Goal: Task Accomplishment & Management: Manage account settings

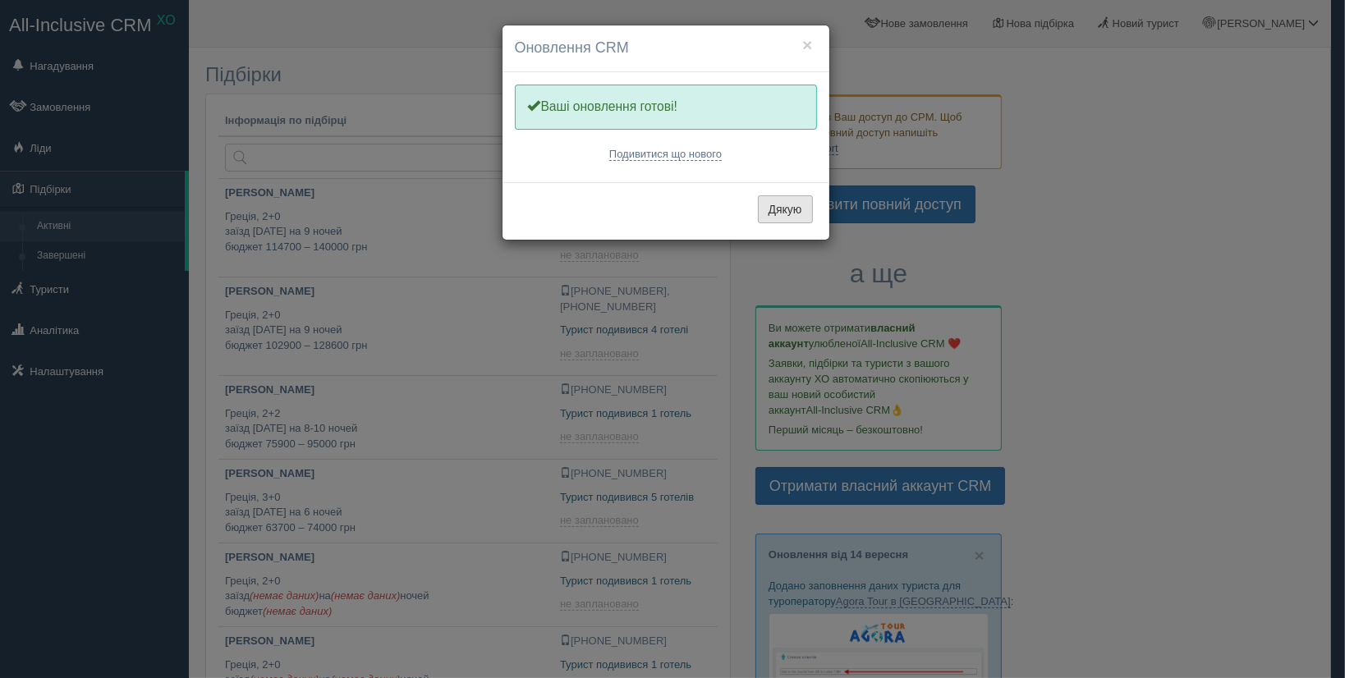
click at [801, 213] on button "Дякую" at bounding box center [785, 209] width 55 height 28
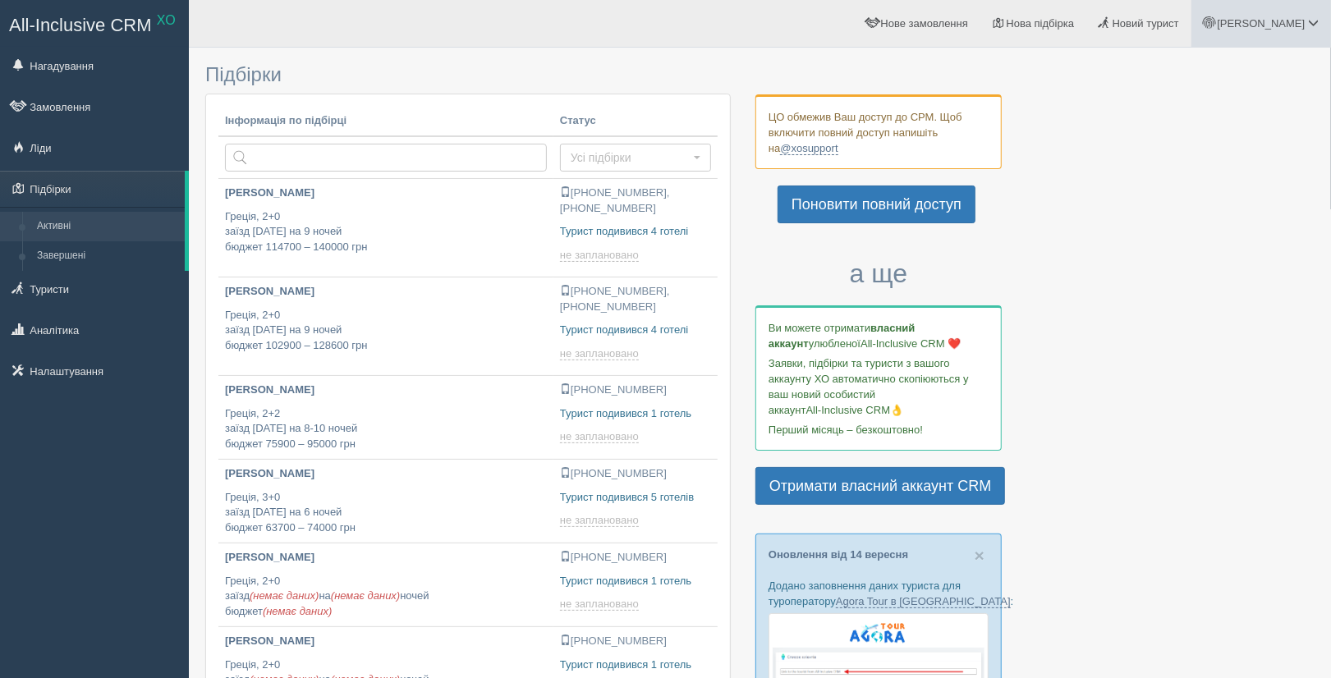
click at [1287, 18] on span "[PERSON_NAME]" at bounding box center [1261, 23] width 88 height 12
click at [1198, 213] on link "Вихід" at bounding box center [1240, 212] width 179 height 35
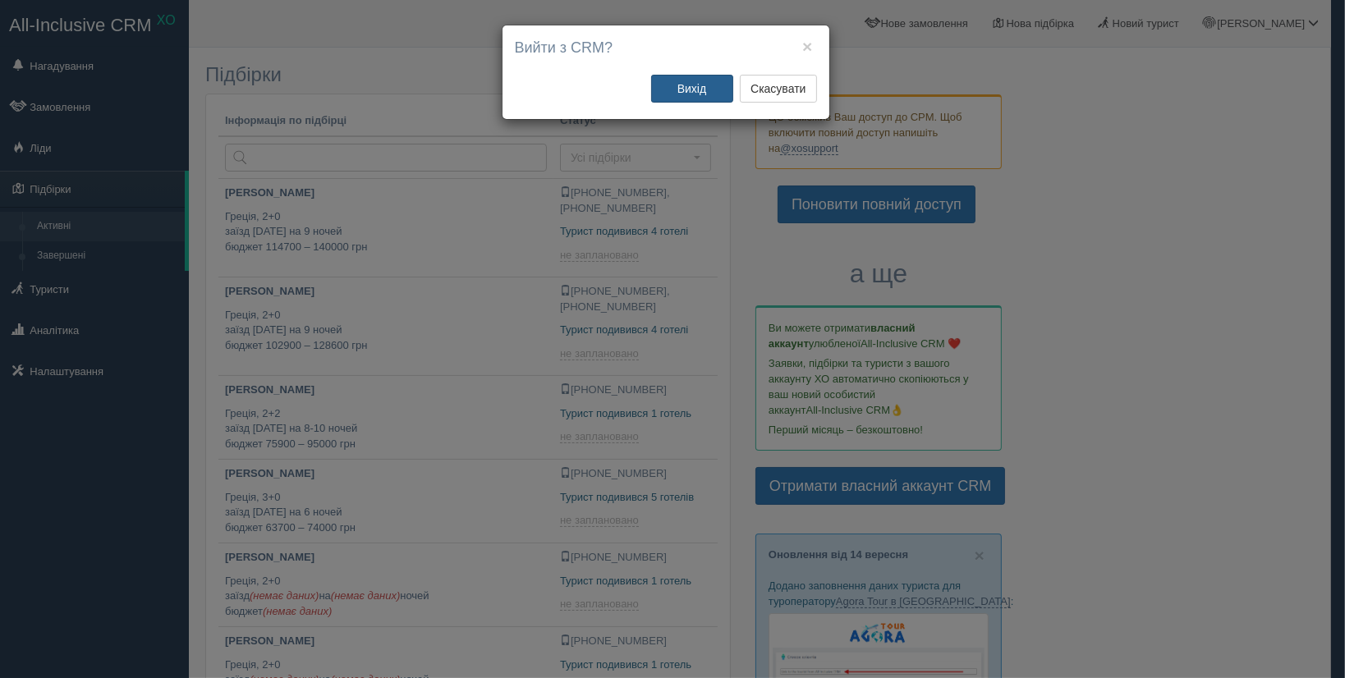
click at [689, 83] on button "Вихід" at bounding box center [692, 89] width 82 height 28
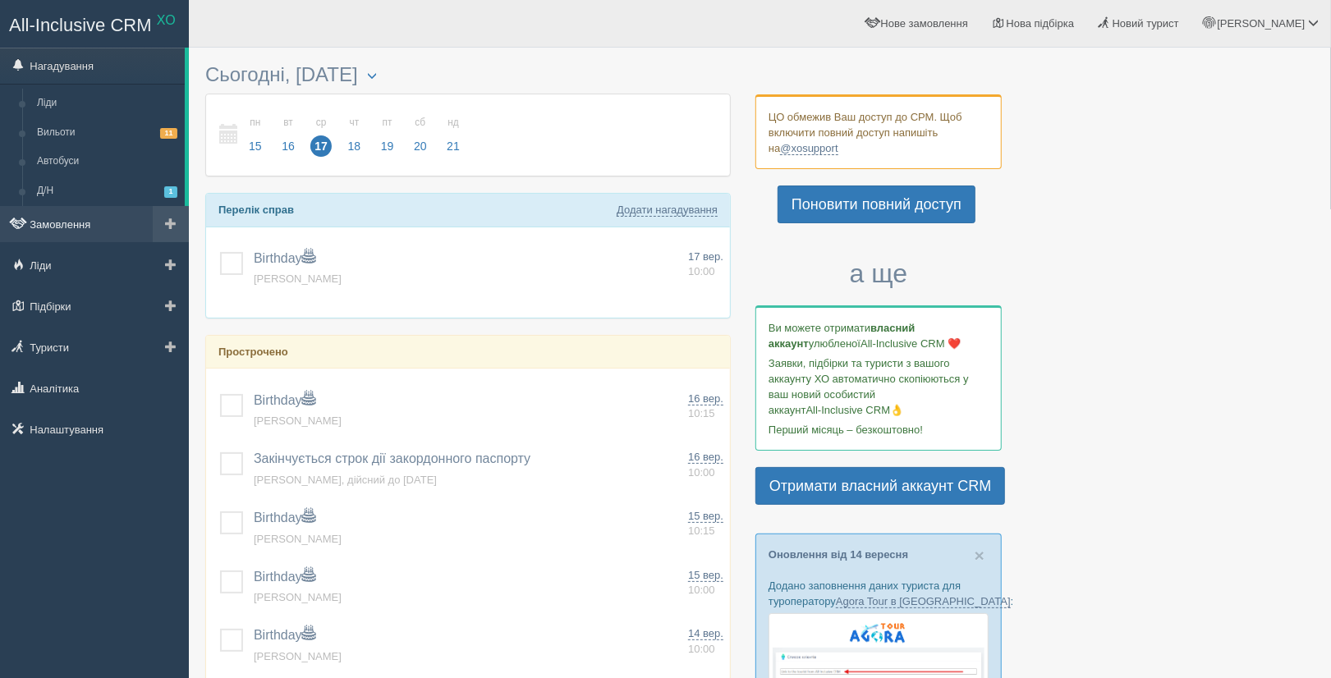
click at [68, 219] on link "Замовлення" at bounding box center [94, 224] width 189 height 36
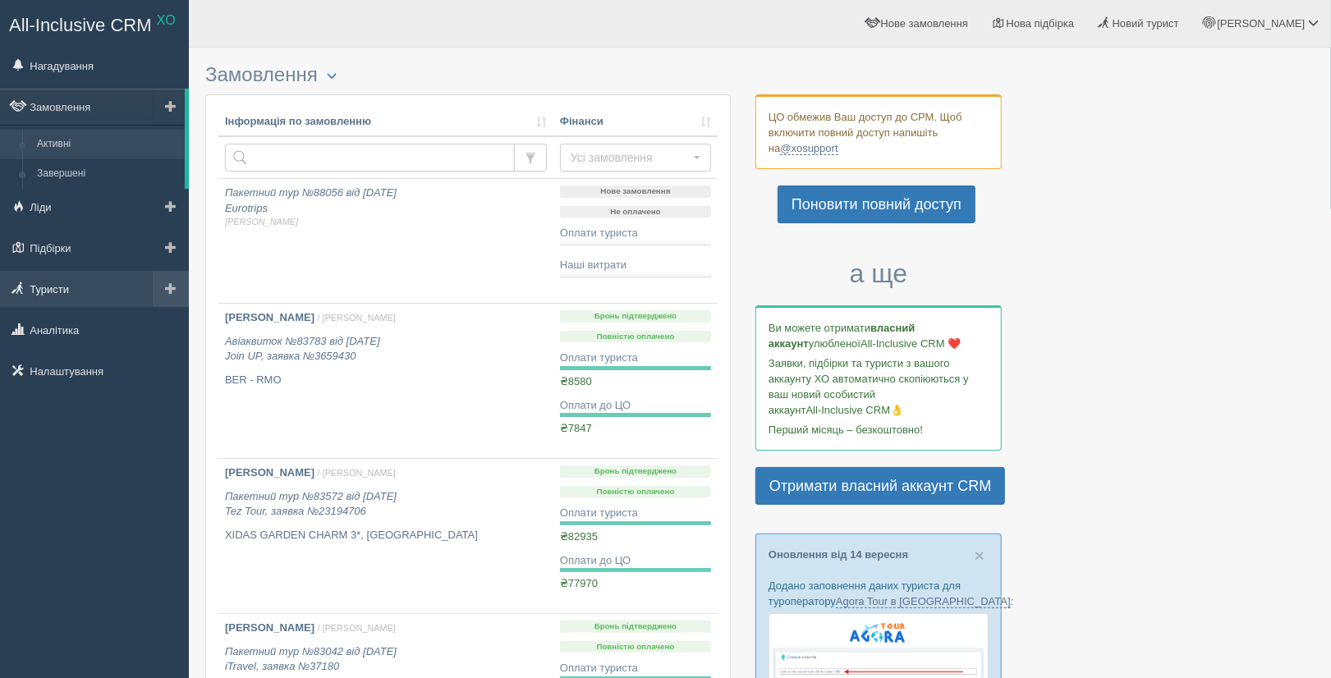
click at [53, 287] on link "Туристи" at bounding box center [94, 289] width 189 height 36
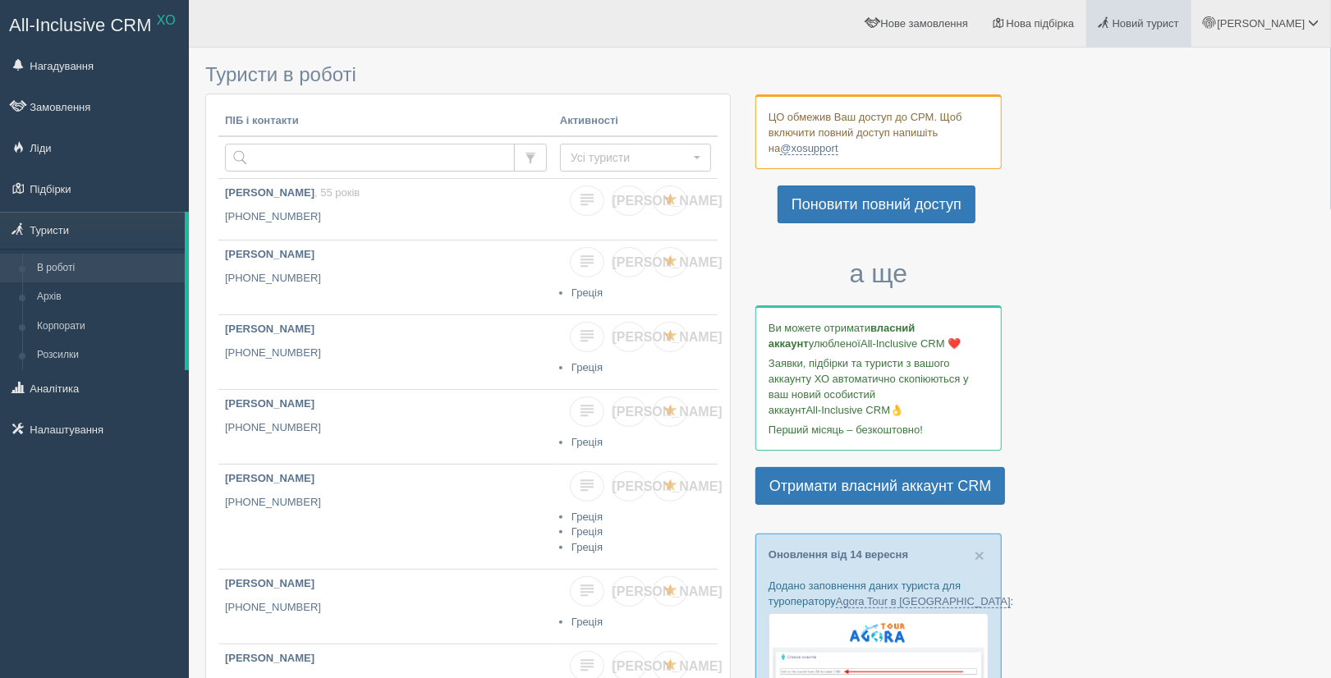
click at [1191, 32] on link "Новий турист" at bounding box center [1138, 23] width 105 height 47
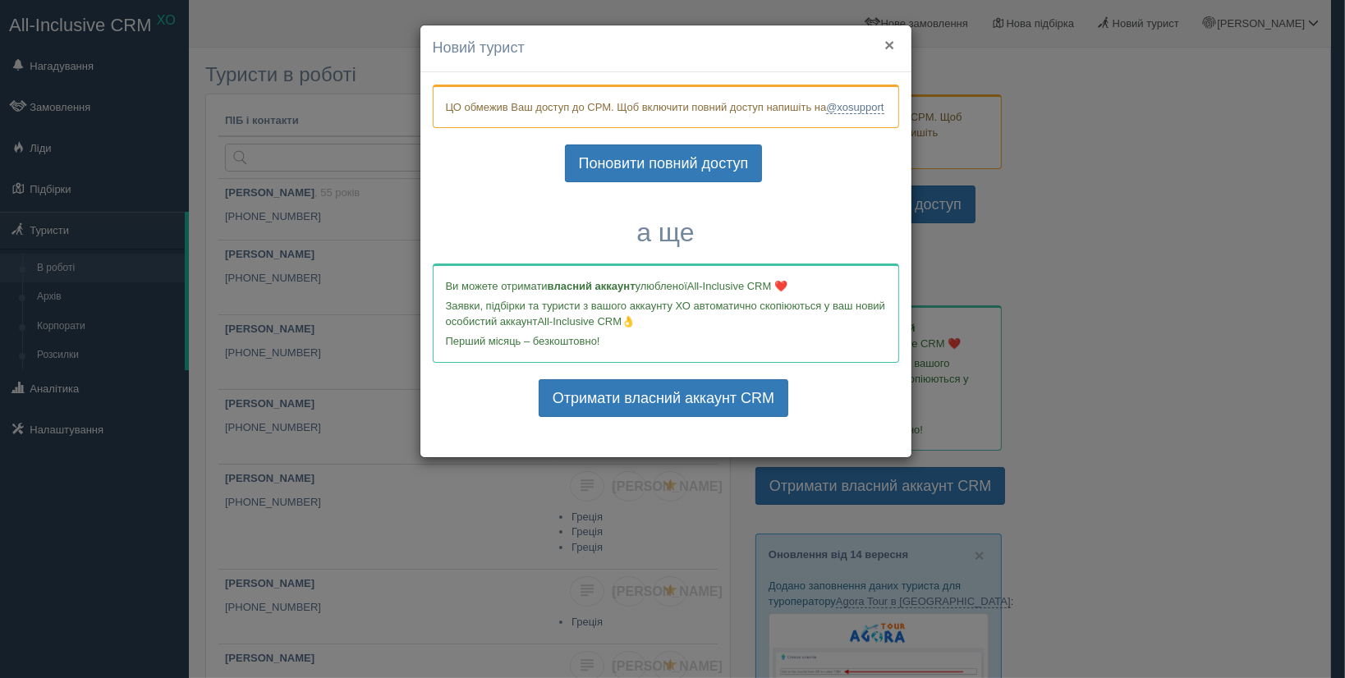
click at [888, 36] on button "×" at bounding box center [889, 44] width 10 height 17
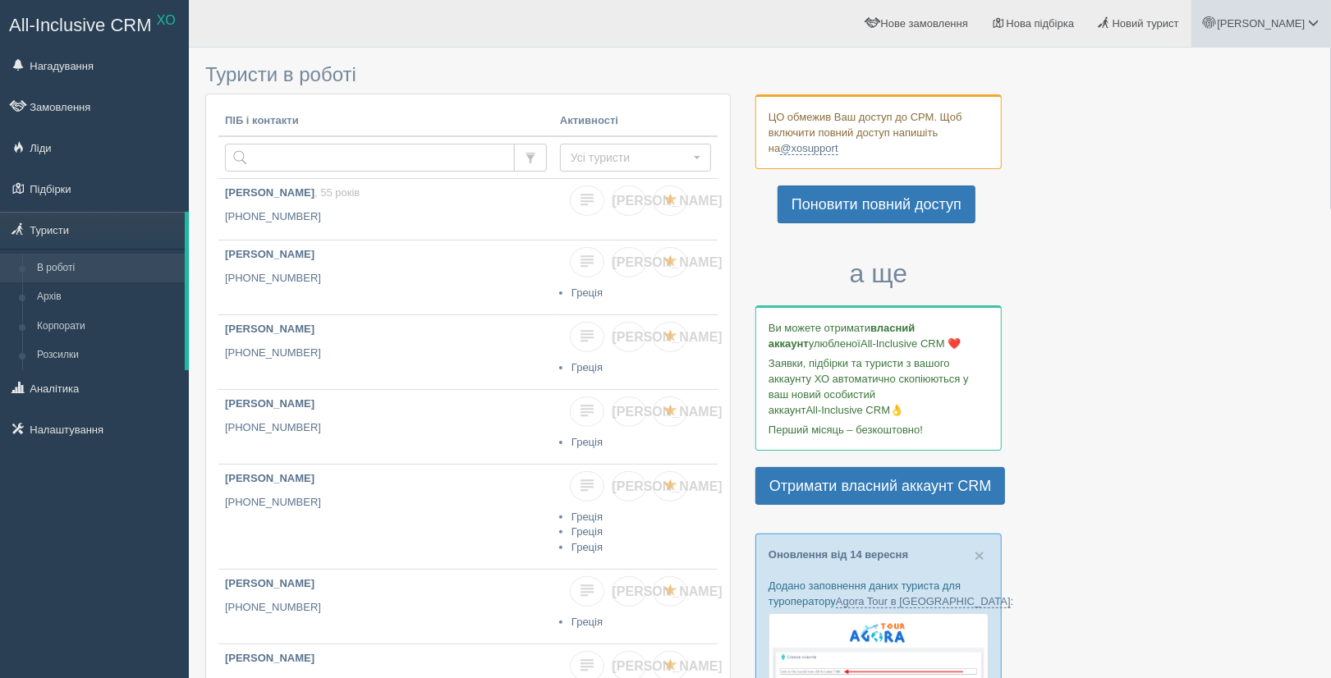
click at [1269, 39] on link "[PERSON_NAME]" at bounding box center [1261, 23] width 140 height 47
click at [1209, 210] on link "Вихід" at bounding box center [1240, 212] width 179 height 35
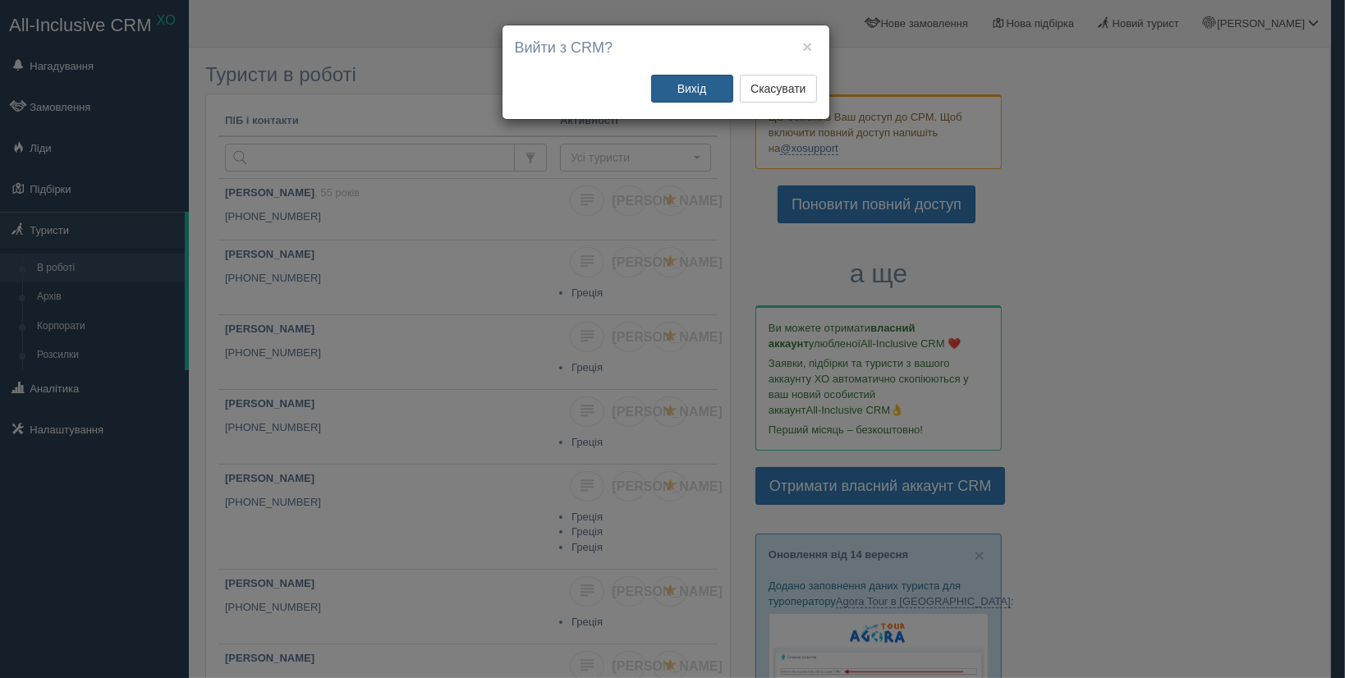
click at [690, 84] on button "Вихід" at bounding box center [692, 89] width 82 height 28
